Goal: Task Accomplishment & Management: Manage account settings

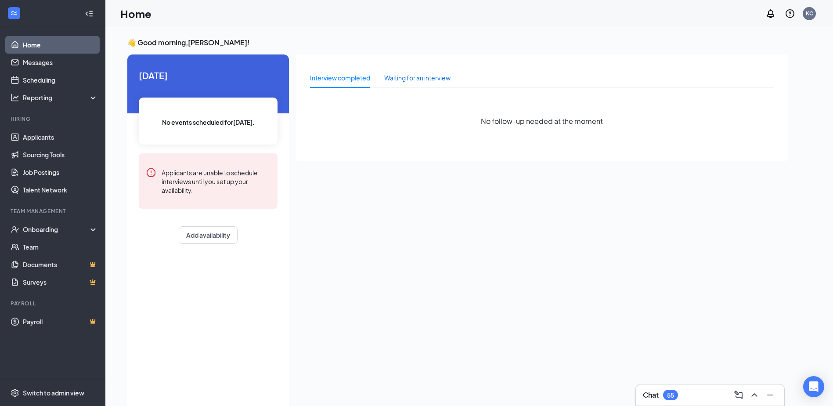
click at [417, 80] on div "Waiting for an interview" at bounding box center [417, 78] width 66 height 10
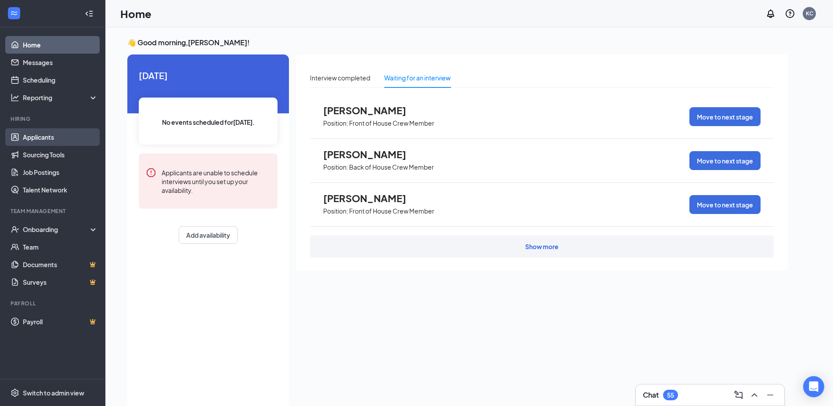
click at [29, 138] on link "Applicants" at bounding box center [60, 137] width 75 height 18
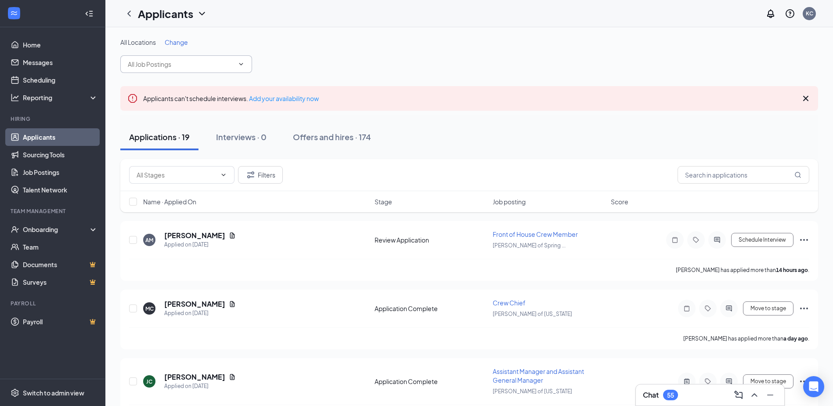
click at [201, 65] on input "text" at bounding box center [181, 64] width 106 height 10
click at [719, 178] on input "text" at bounding box center [744, 175] width 132 height 18
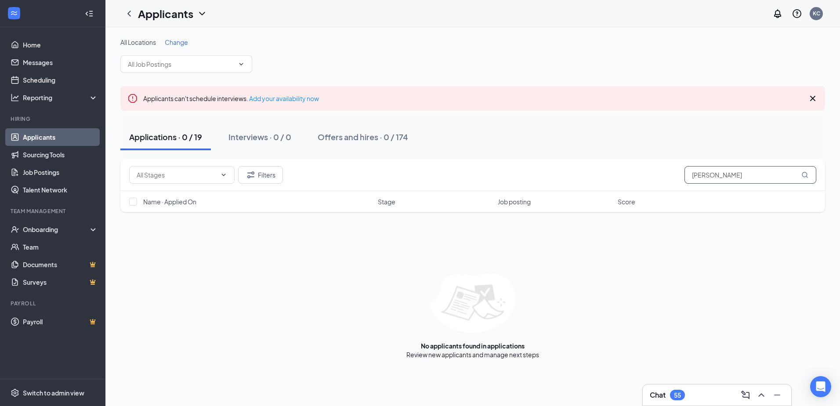
drag, startPoint x: 689, startPoint y: 173, endPoint x: 501, endPoint y: 161, distance: 188.0
click at [586, 172] on div "Filters [PERSON_NAME]" at bounding box center [472, 175] width 687 height 18
type input "[PERSON_NAME]"
click at [351, 141] on div "Offers and hires · 0 / 174" at bounding box center [363, 136] width 90 height 11
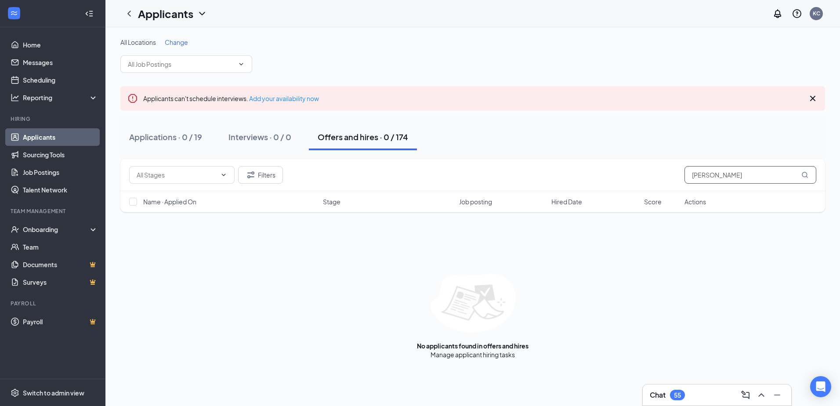
click at [720, 177] on input "[PERSON_NAME]" at bounding box center [750, 175] width 132 height 18
click at [803, 175] on icon "MagnifyingGlass" at bounding box center [804, 174] width 7 height 7
click at [760, 174] on input "[PERSON_NAME]" at bounding box center [750, 175] width 132 height 18
drag, startPoint x: 709, startPoint y: 172, endPoint x: 641, endPoint y: 159, distance: 69.8
click at [662, 163] on div "Filters [PERSON_NAME]" at bounding box center [472, 175] width 705 height 32
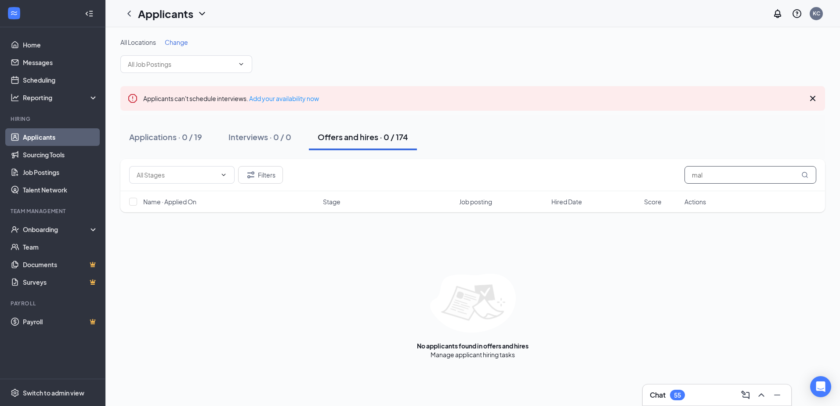
type input "mal"
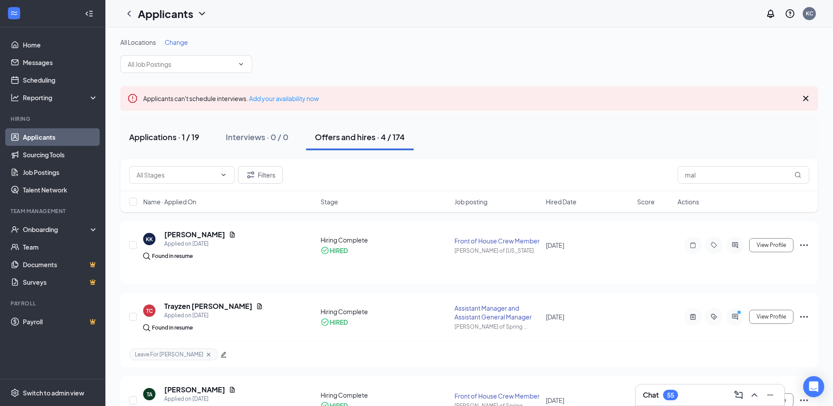
click at [179, 134] on div "Applications · 1 / 19" at bounding box center [164, 136] width 70 height 11
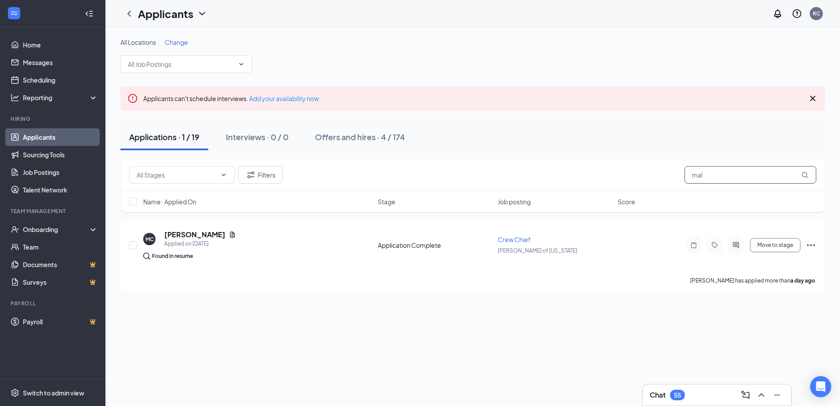
drag, startPoint x: 679, startPoint y: 174, endPoint x: 566, endPoint y: 176, distance: 113.4
click at [566, 176] on div "Filters mal" at bounding box center [472, 175] width 687 height 18
type input "[PERSON_NAME]"
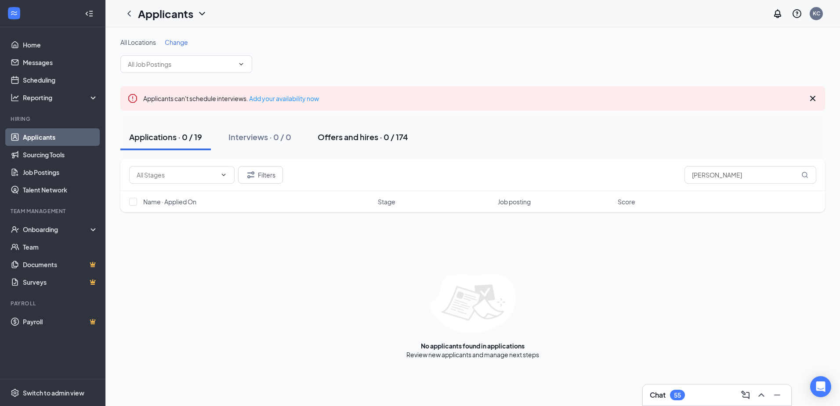
click at [369, 139] on div "Offers and hires · 0 / 174" at bounding box center [363, 136] width 90 height 11
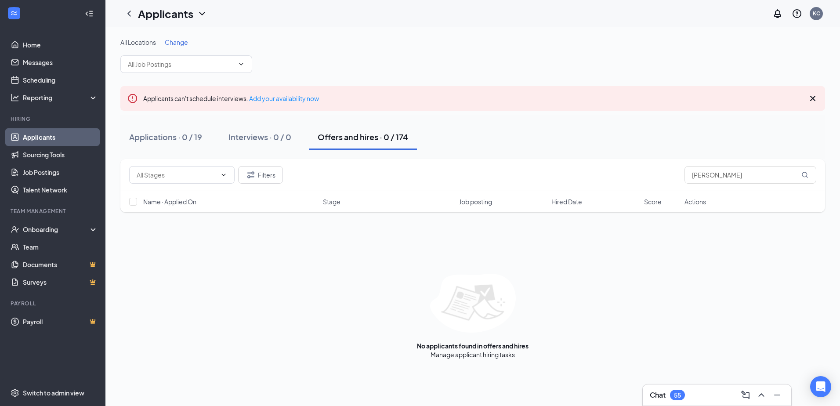
click at [168, 43] on span "Change" at bounding box center [176, 42] width 23 height 8
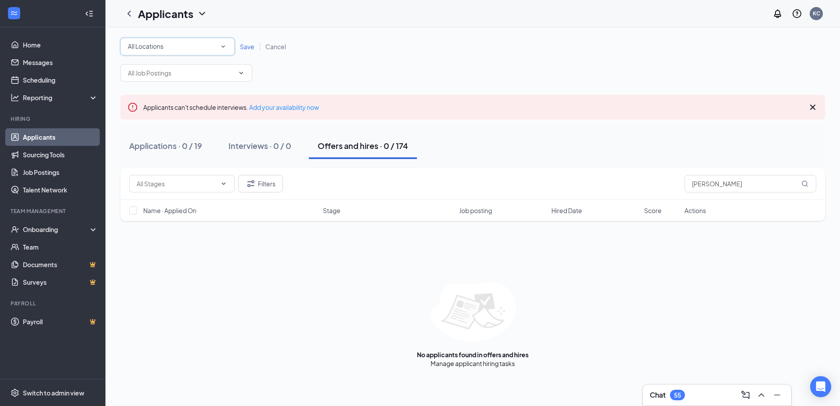
click at [187, 44] on div "All Locations" at bounding box center [177, 46] width 99 height 11
click at [190, 109] on span "[PERSON_NAME] of [GEOGRAPHIC_DATA]" at bounding box center [173, 113] width 92 height 11
click at [369, 75] on div "All Locations [PERSON_NAME] of [GEOGRAPHIC_DATA] Save Cancel" at bounding box center [472, 60] width 705 height 44
drag, startPoint x: 735, startPoint y: 185, endPoint x: 490, endPoint y: 163, distance: 246.5
click at [623, 176] on div "Filters [PERSON_NAME]" at bounding box center [472, 184] width 687 height 18
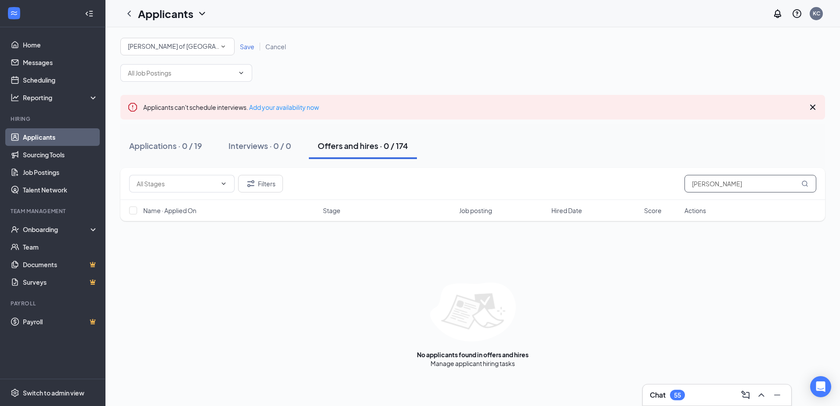
click at [743, 186] on input "[PERSON_NAME]" at bounding box center [750, 184] width 132 height 18
click at [241, 142] on div "Interviews · 0 / 0" at bounding box center [259, 145] width 63 height 11
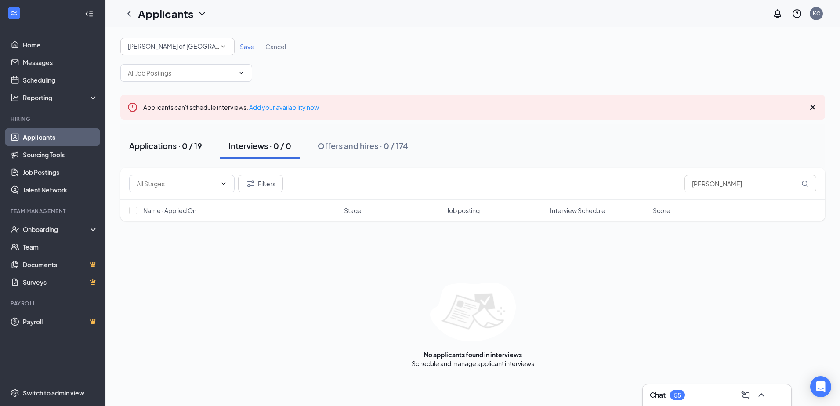
click at [195, 145] on div "Applications · 0 / 19" at bounding box center [165, 145] width 73 height 11
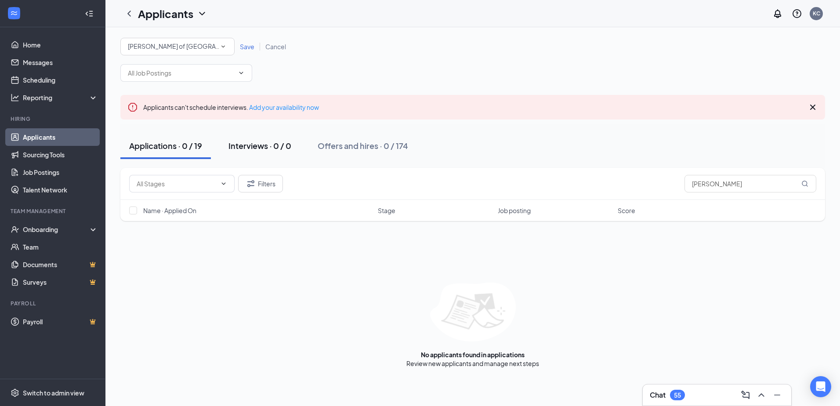
click at [268, 146] on div "Interviews · 0 / 0" at bounding box center [259, 145] width 63 height 11
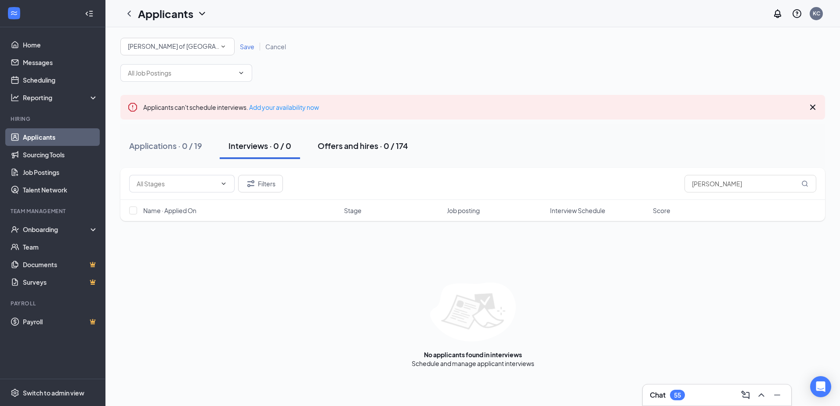
click at [390, 149] on div "Offers and hires · 0 / 174" at bounding box center [363, 145] width 90 height 11
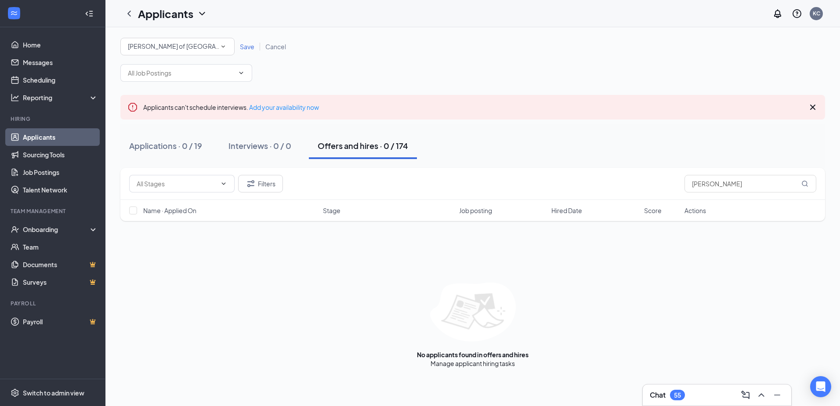
click at [62, 131] on link "Applicants" at bounding box center [60, 137] width 75 height 18
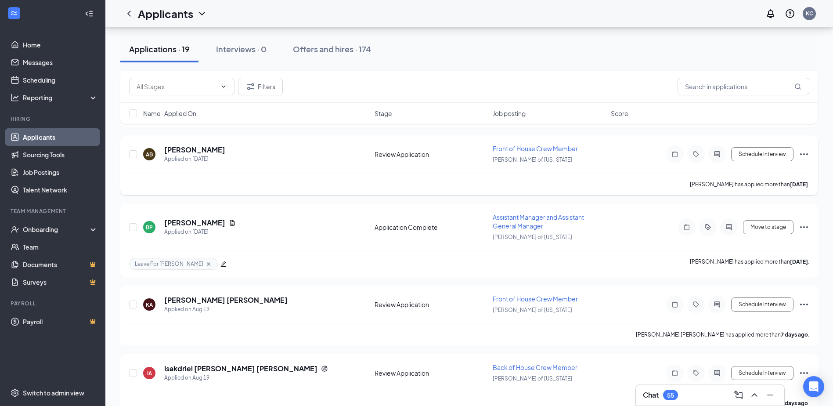
scroll to position [328, 0]
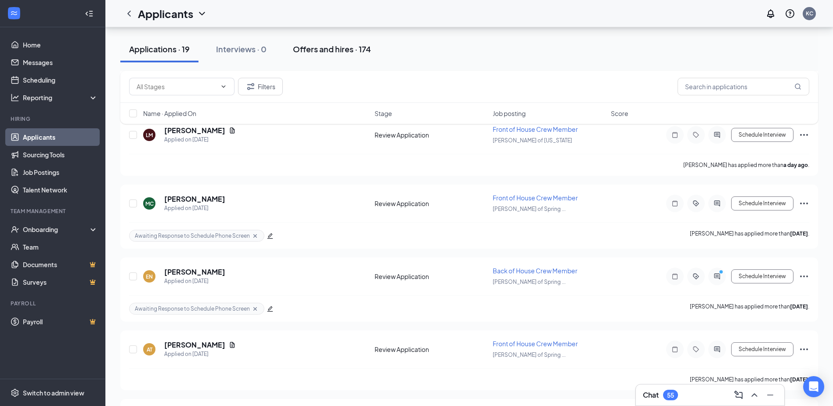
click at [330, 55] on button "Offers and hires · 174" at bounding box center [332, 49] width 96 height 26
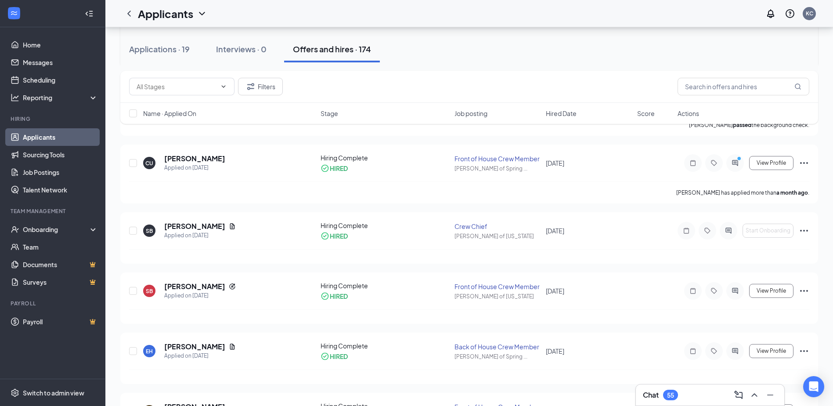
scroll to position [308, 0]
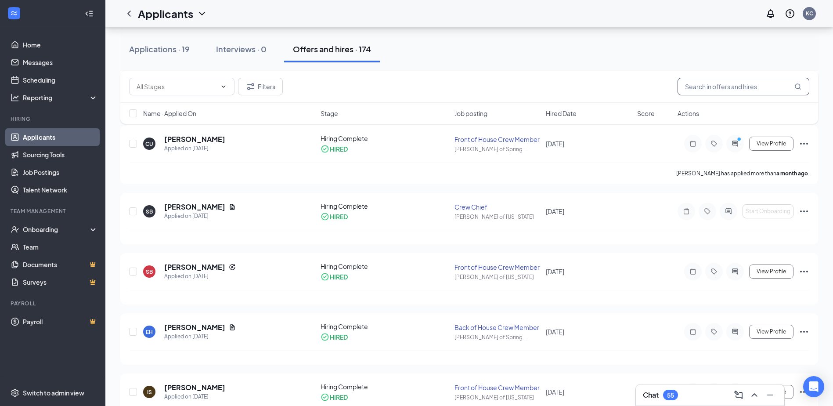
click at [754, 83] on input "text" at bounding box center [744, 87] width 132 height 18
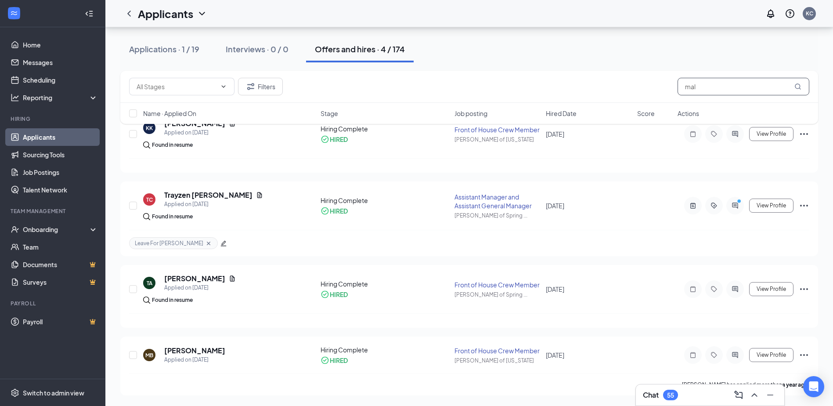
scroll to position [120, 0]
type input "mall"
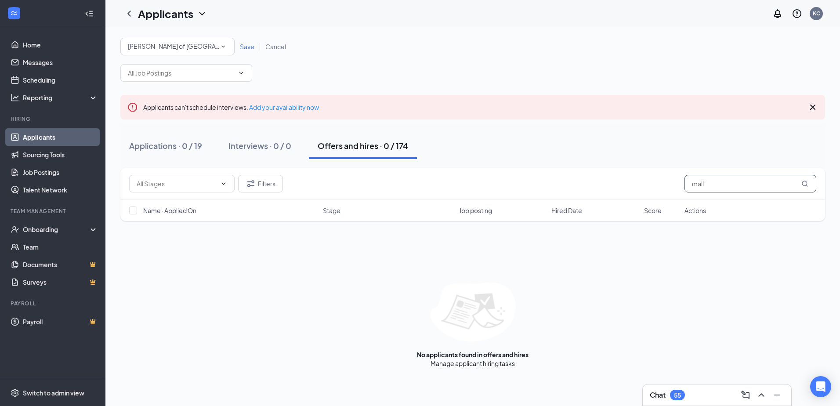
drag, startPoint x: 734, startPoint y: 181, endPoint x: 691, endPoint y: 183, distance: 43.1
click at [693, 182] on input "mall" at bounding box center [750, 184] width 132 height 18
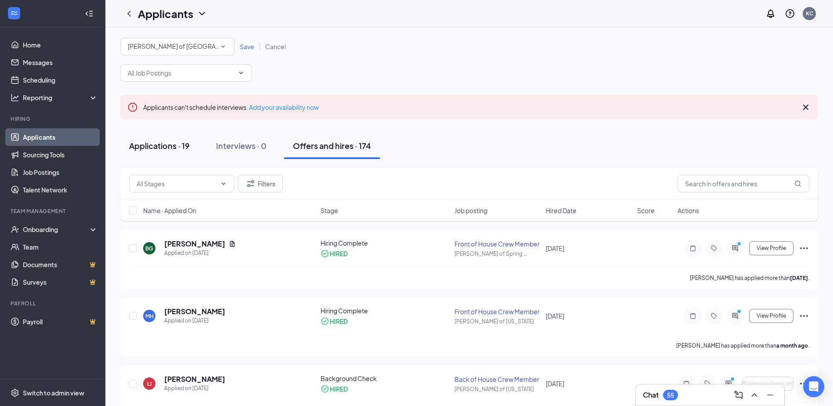
click at [176, 139] on button "Applications · 19" at bounding box center [159, 146] width 78 height 26
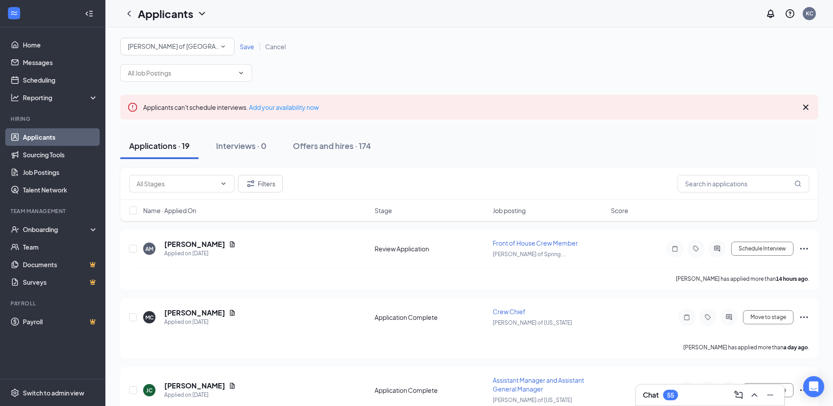
click at [90, 16] on icon "Collapse" at bounding box center [91, 14] width 4 height 6
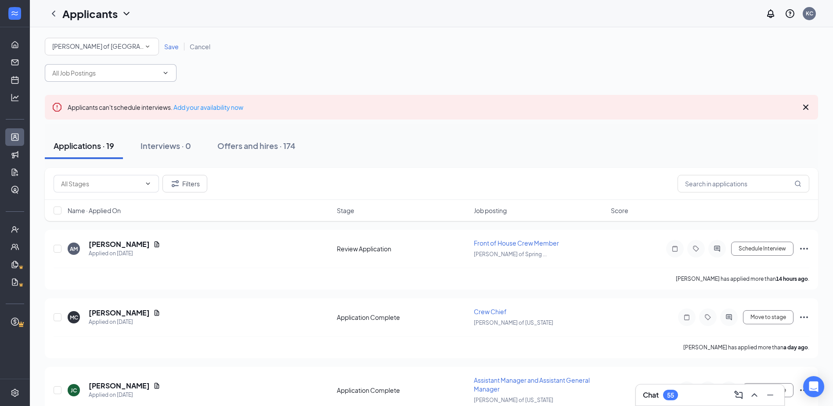
click at [96, 71] on input "text" at bounding box center [105, 73] width 106 height 10
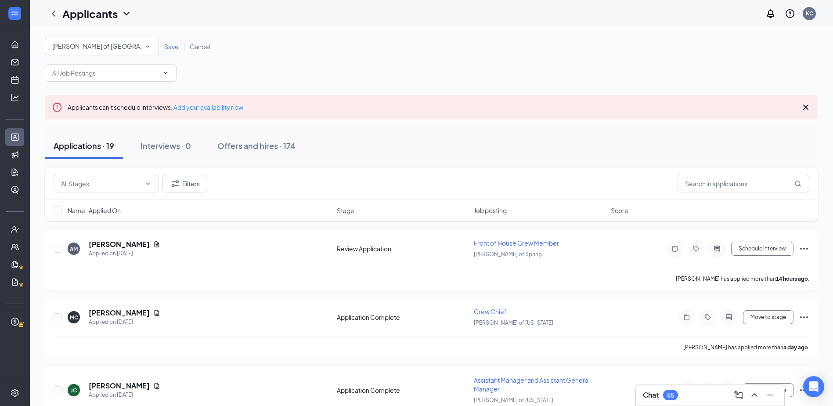
click at [803, 109] on icon "Cross" at bounding box center [806, 107] width 11 height 11
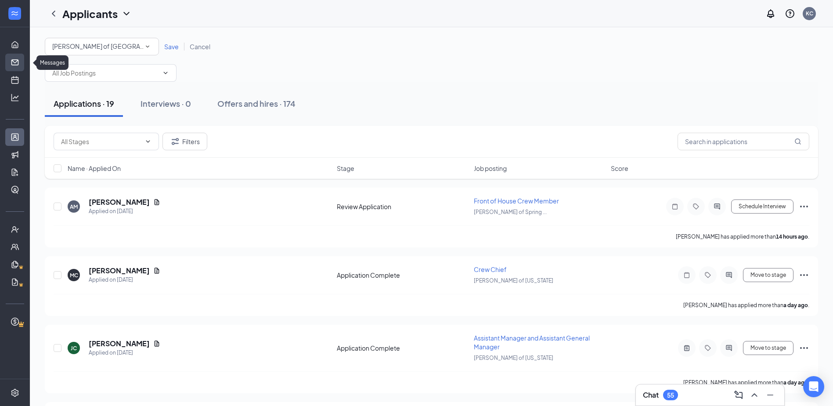
click at [23, 59] on link "Messages" at bounding box center [27, 63] width 9 height 18
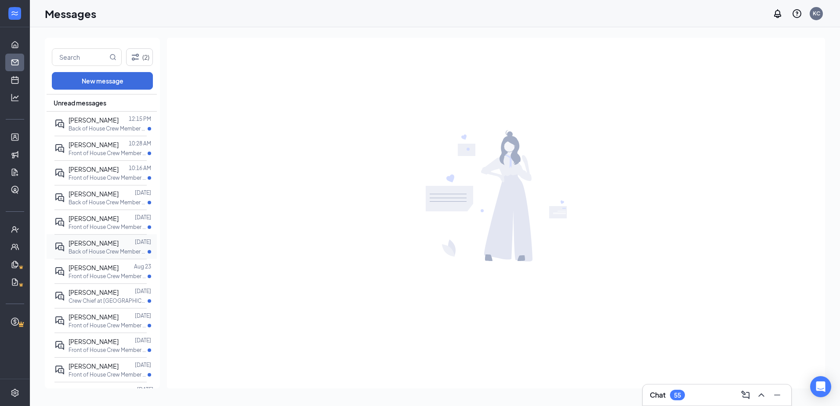
click at [125, 245] on div at bounding box center [127, 243] width 16 height 10
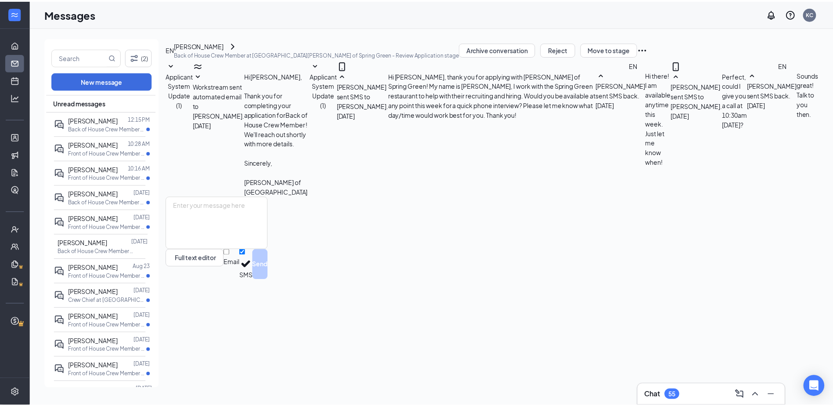
scroll to position [72, 0]
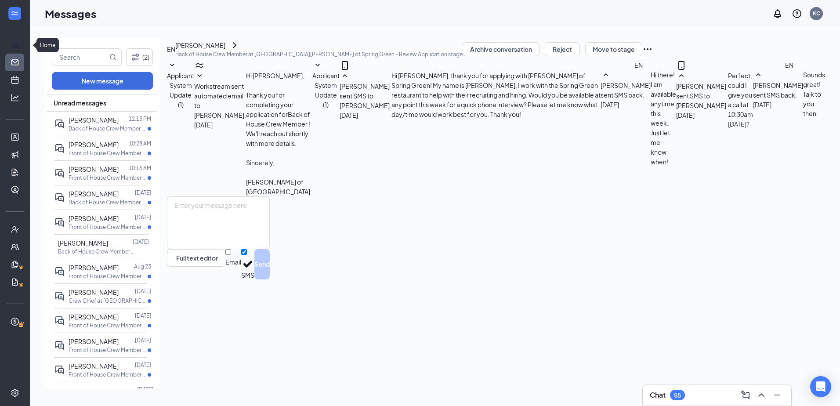
drag, startPoint x: 21, startPoint y: 40, endPoint x: 19, endPoint y: 23, distance: 16.3
click at [23, 40] on link "Home" at bounding box center [27, 45] width 9 height 18
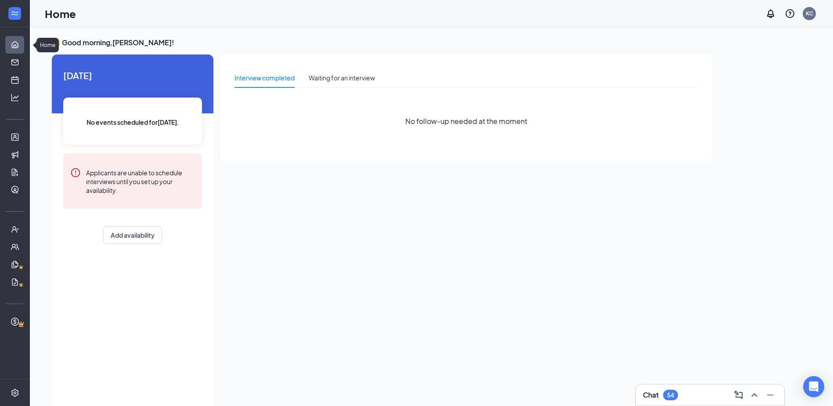
click at [23, 40] on link "Home" at bounding box center [27, 45] width 9 height 18
click at [15, 99] on icon "Analysis" at bounding box center [15, 97] width 9 height 9
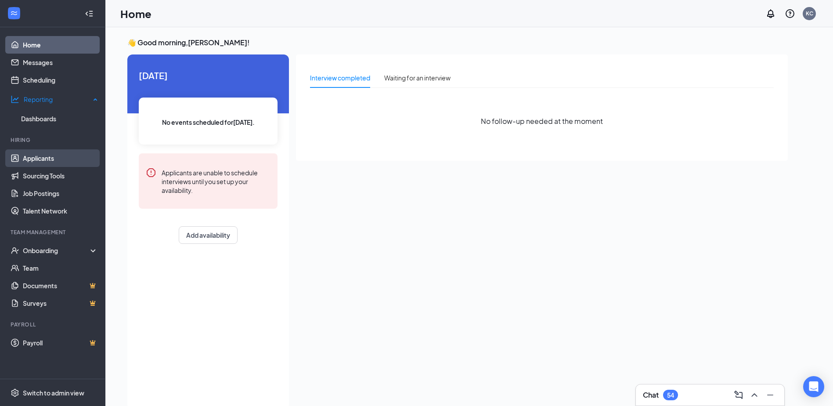
click at [36, 160] on link "Applicants" at bounding box center [60, 158] width 75 height 18
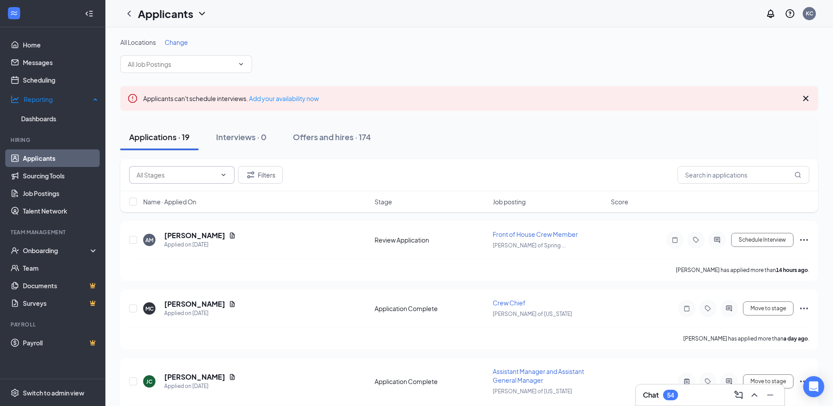
click at [203, 176] on input "text" at bounding box center [177, 175] width 80 height 10
click at [758, 175] on input "text" at bounding box center [744, 175] width 132 height 18
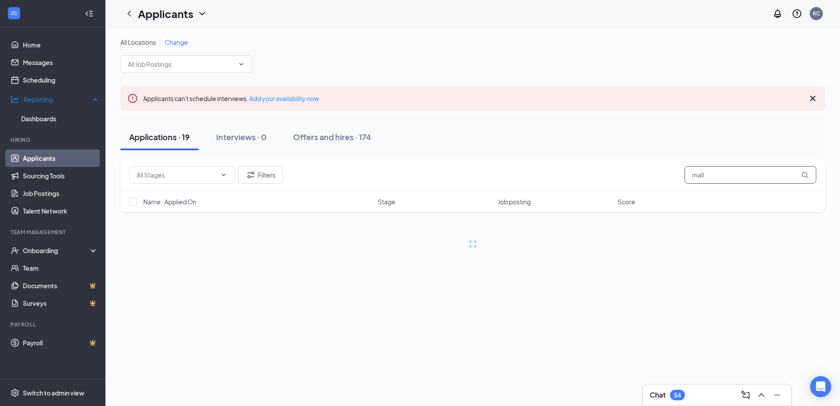
drag, startPoint x: 717, startPoint y: 175, endPoint x: 609, endPoint y: 186, distance: 108.7
click at [609, 186] on div "Filters mall" at bounding box center [472, 175] width 705 height 32
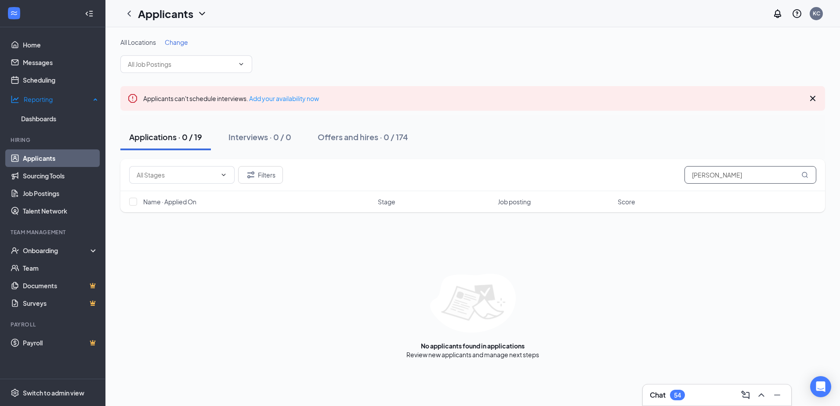
type input "[PERSON_NAME]"
drag, startPoint x: 391, startPoint y: 140, endPoint x: 391, endPoint y: 135, distance: 4.4
click at [391, 138] on div "Offers and hires · 0 / 174" at bounding box center [363, 136] width 90 height 11
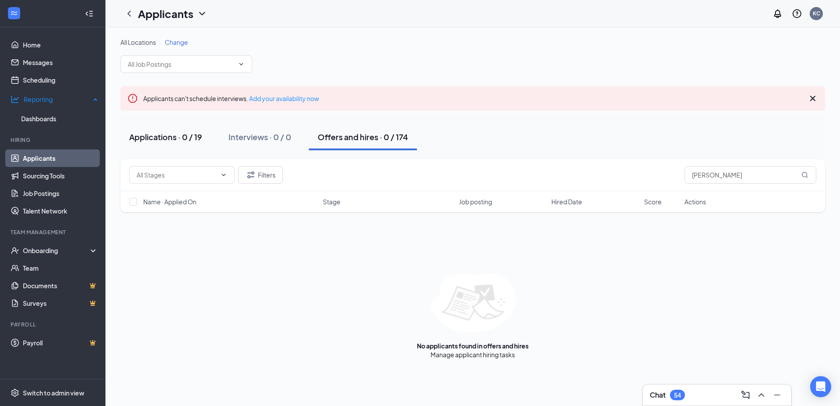
click at [158, 130] on button "Applications · 0 / 19" at bounding box center [165, 137] width 90 height 26
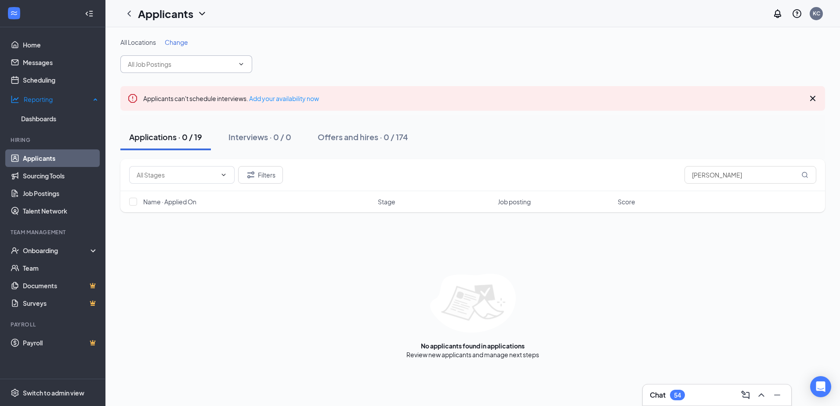
click at [235, 66] on span at bounding box center [186, 64] width 132 height 18
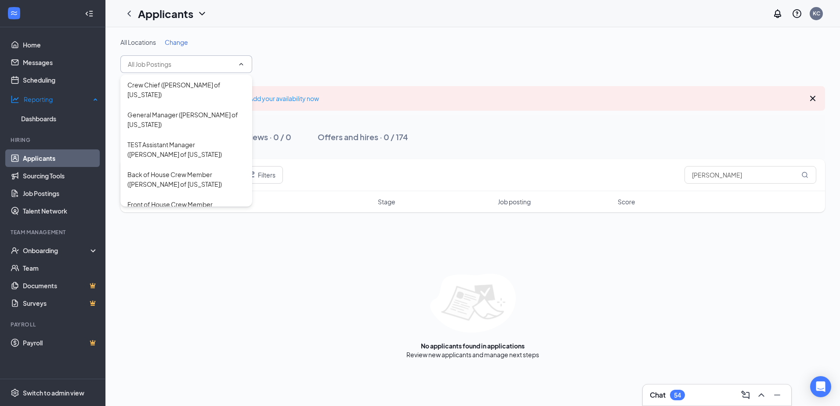
click at [235, 65] on span at bounding box center [186, 64] width 132 height 18
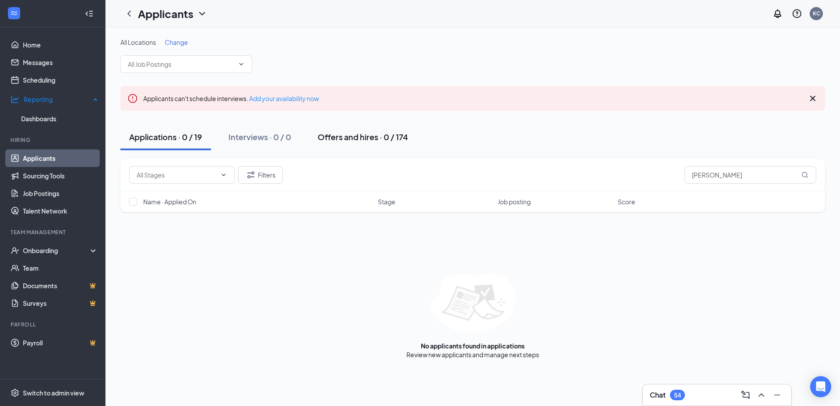
click at [339, 142] on button "Offers and hires · 0 / 174" at bounding box center [363, 137] width 108 height 26
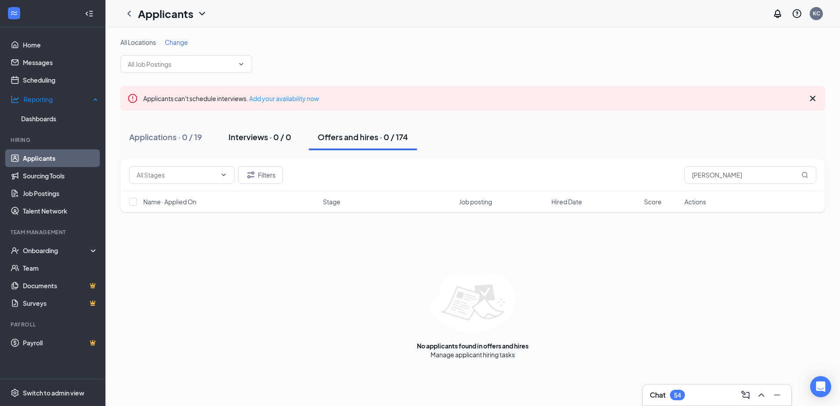
click at [272, 134] on div "Interviews · 0 / 0" at bounding box center [259, 136] width 63 height 11
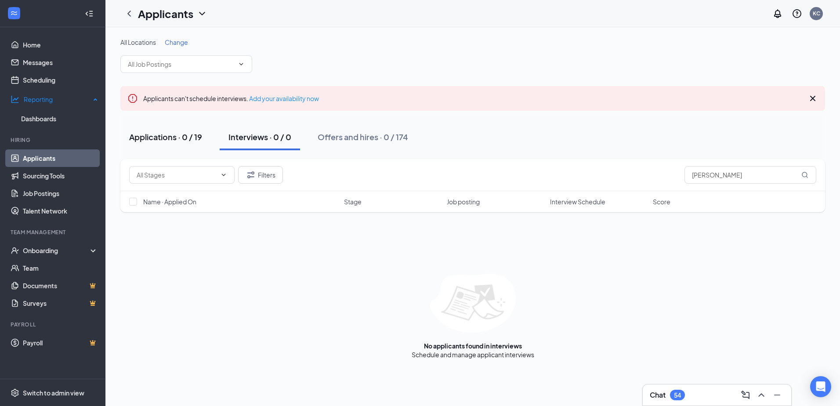
click at [163, 138] on div "Applications · 0 / 19" at bounding box center [165, 136] width 73 height 11
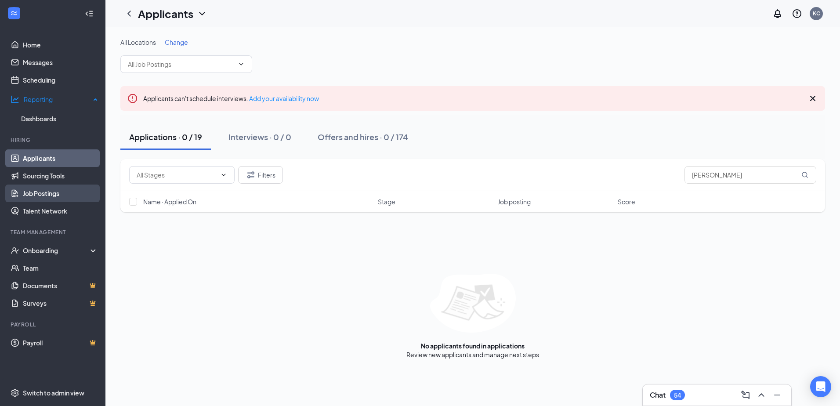
click at [66, 190] on link "Job Postings" at bounding box center [60, 194] width 75 height 18
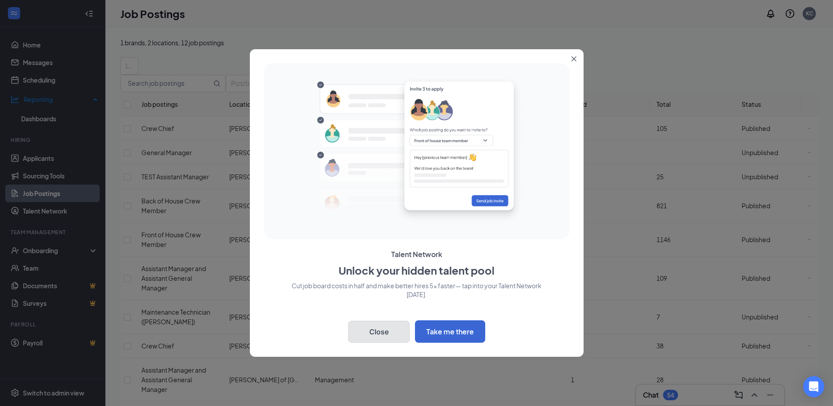
click at [395, 326] on button "Close" at bounding box center [379, 332] width 62 height 22
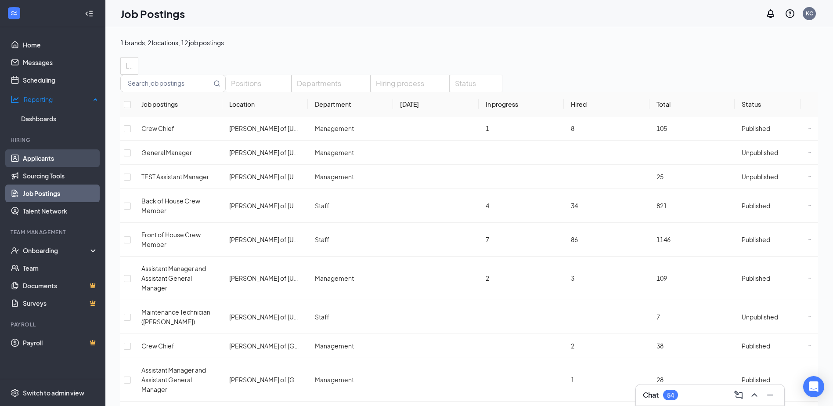
click at [71, 151] on link "Applicants" at bounding box center [60, 158] width 75 height 18
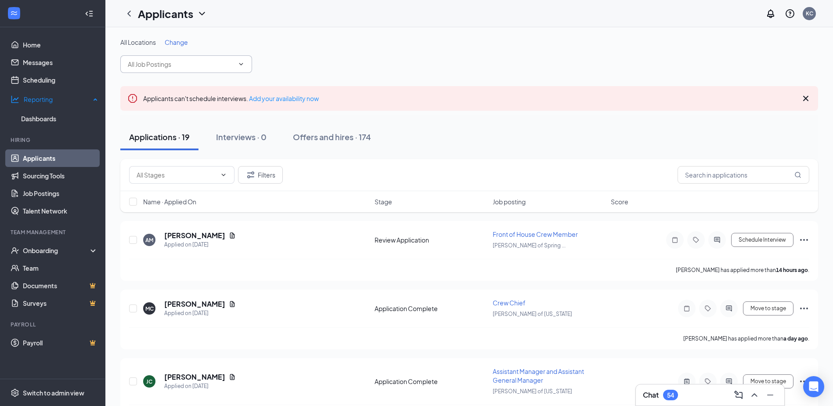
click at [187, 65] on input "text" at bounding box center [181, 64] width 106 height 10
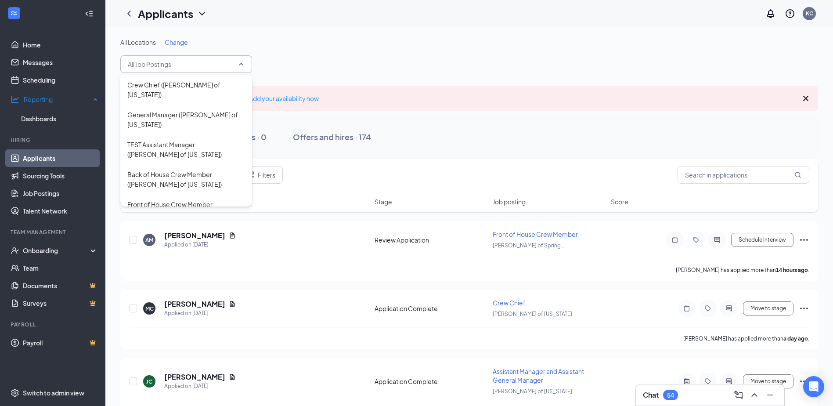
click at [188, 65] on input "text" at bounding box center [181, 64] width 106 height 10
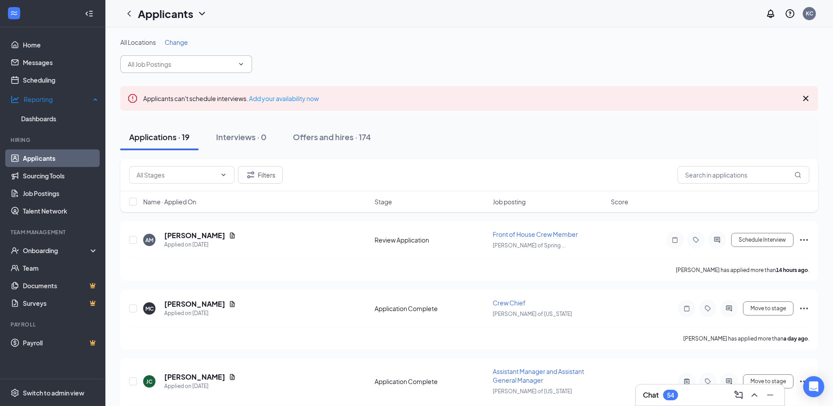
click at [737, 57] on div "All Locations Change" at bounding box center [469, 55] width 698 height 35
click at [702, 170] on input "text" at bounding box center [744, 175] width 132 height 18
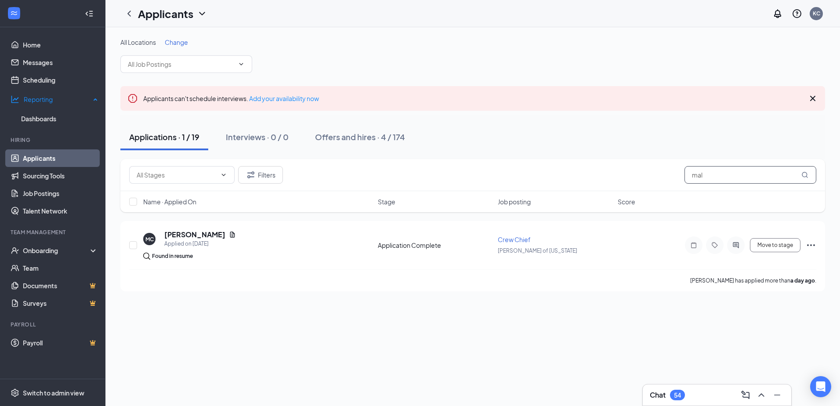
drag, startPoint x: 719, startPoint y: 178, endPoint x: 640, endPoint y: 174, distance: 78.8
click at [640, 174] on div "Filters mal" at bounding box center [472, 175] width 687 height 18
type input "je"
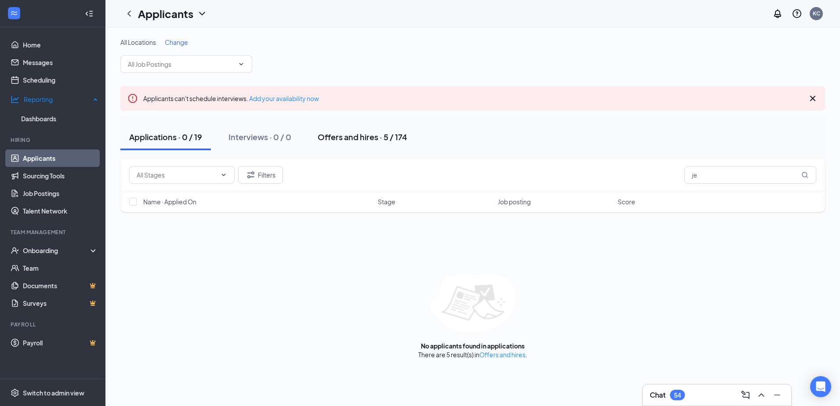
click at [338, 136] on div "Offers and hires · 5 / 174" at bounding box center [363, 136] width 90 height 11
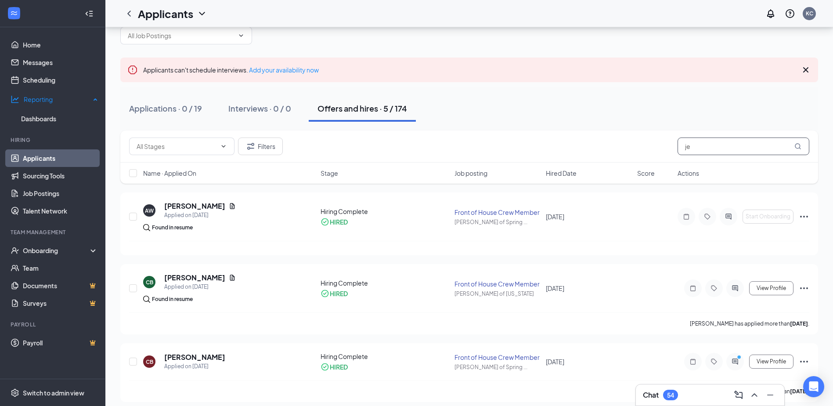
scroll to position [44, 0]
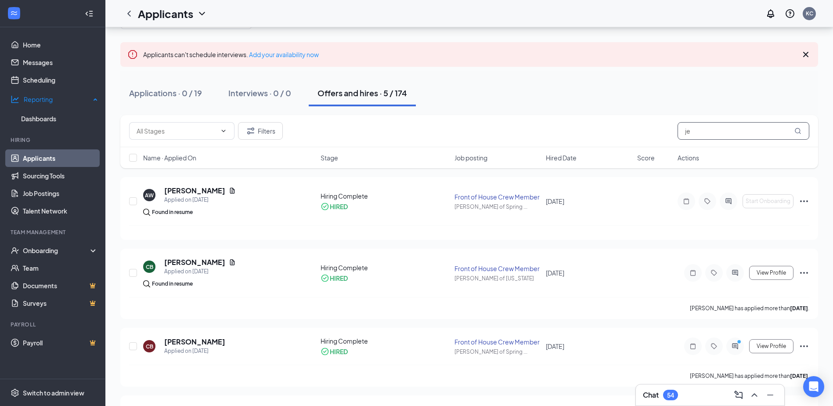
click at [701, 132] on input "je" at bounding box center [744, 131] width 132 height 18
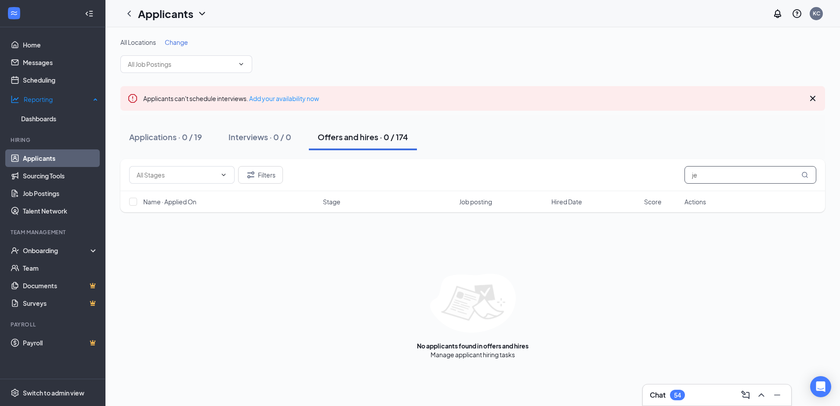
type input "j"
